Goal: Task Accomplishment & Management: Manage account settings

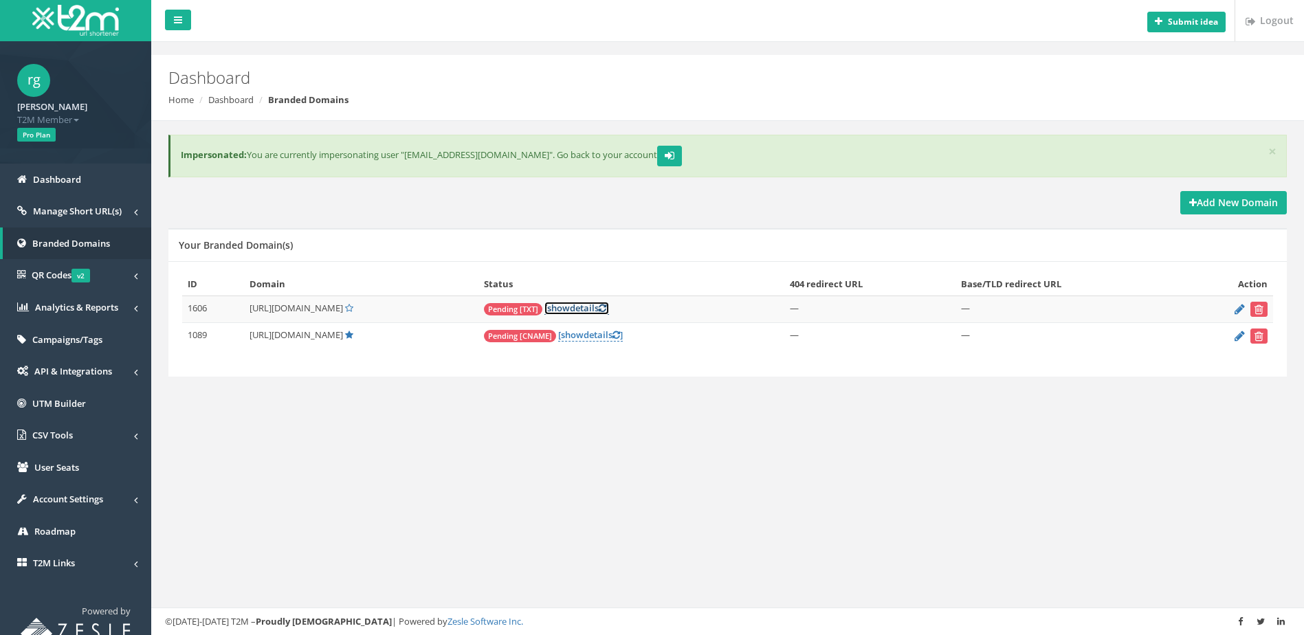
click at [574, 303] on link "[ show details ]" at bounding box center [576, 308] width 65 height 13
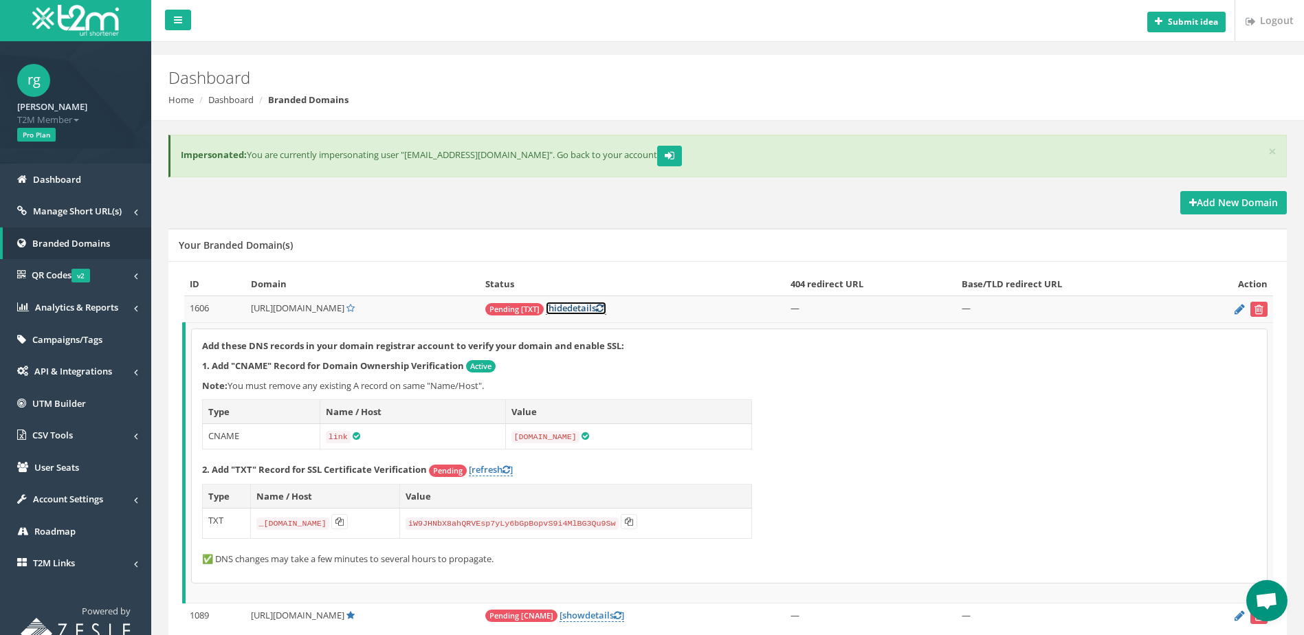
click at [573, 306] on link "[ hide details ]" at bounding box center [576, 308] width 60 height 13
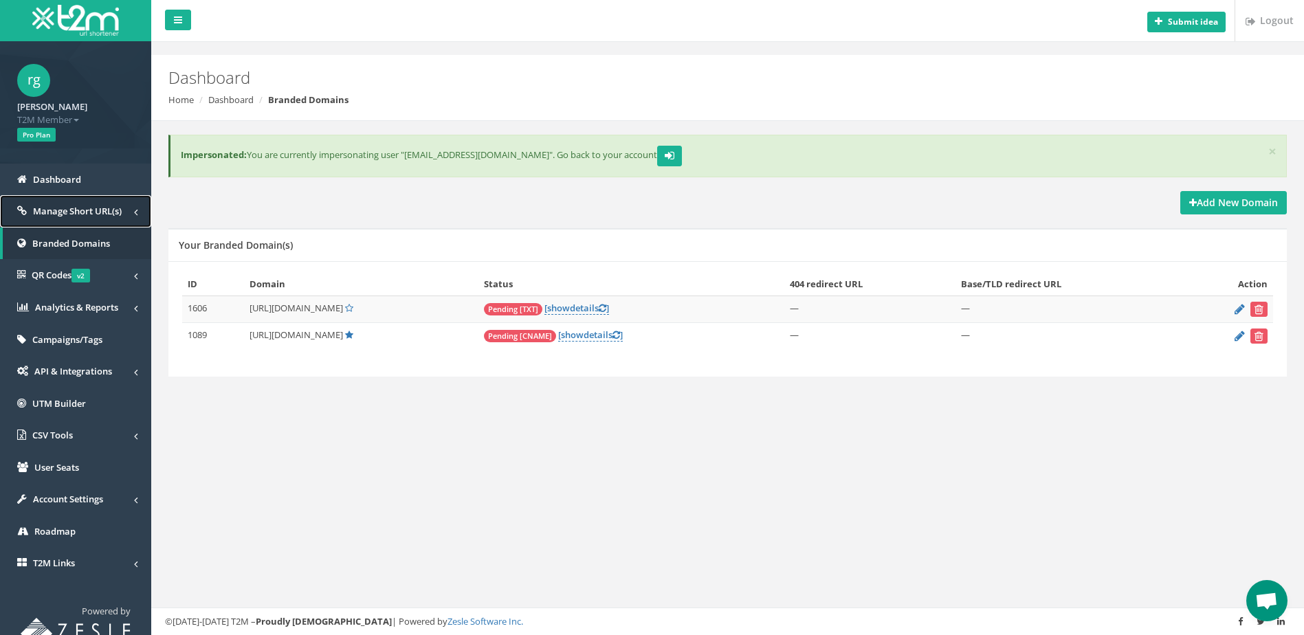
click at [109, 211] on span "Manage Short URL(s)" at bounding box center [77, 211] width 89 height 12
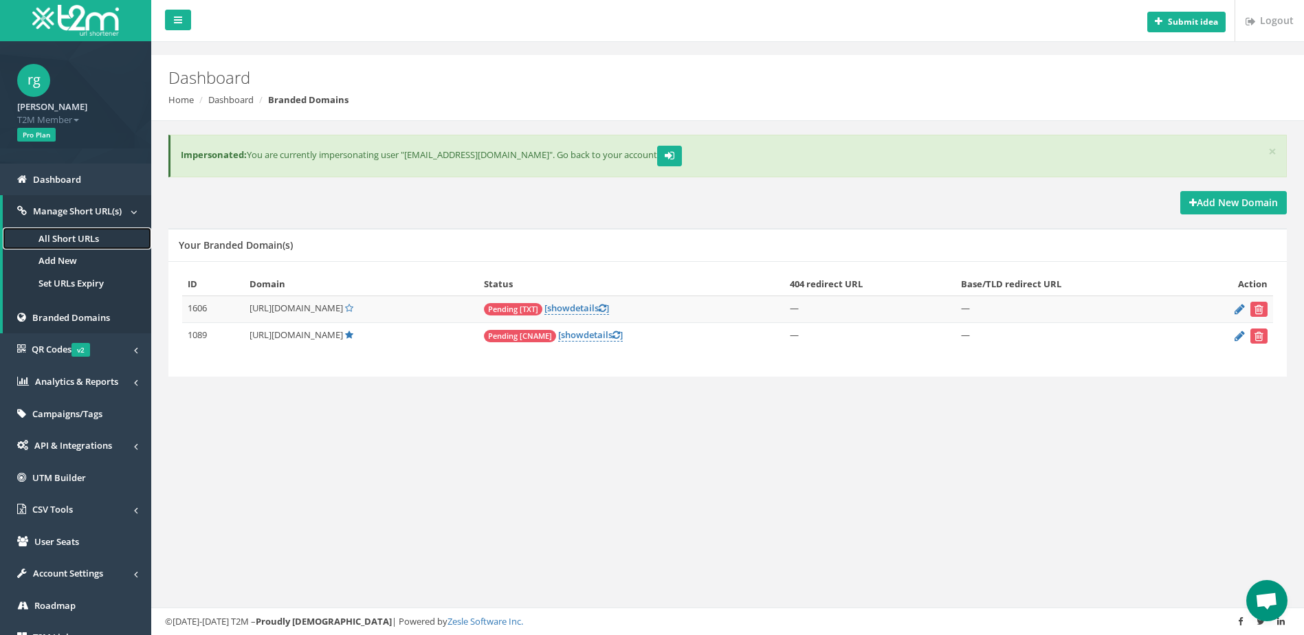
click at [79, 236] on link "All Short URLs" at bounding box center [77, 239] width 148 height 23
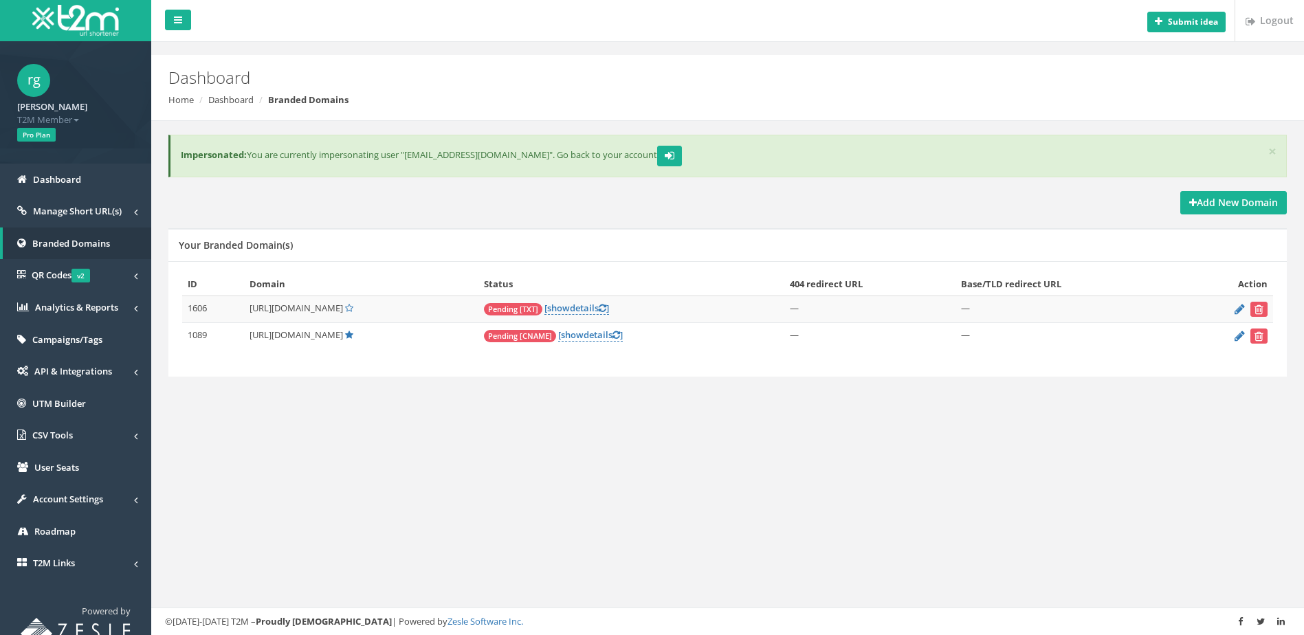
click at [290, 309] on span "[URL][DOMAIN_NAME]" at bounding box center [296, 308] width 93 height 12
